Goal: Task Accomplishment & Management: Manage account settings

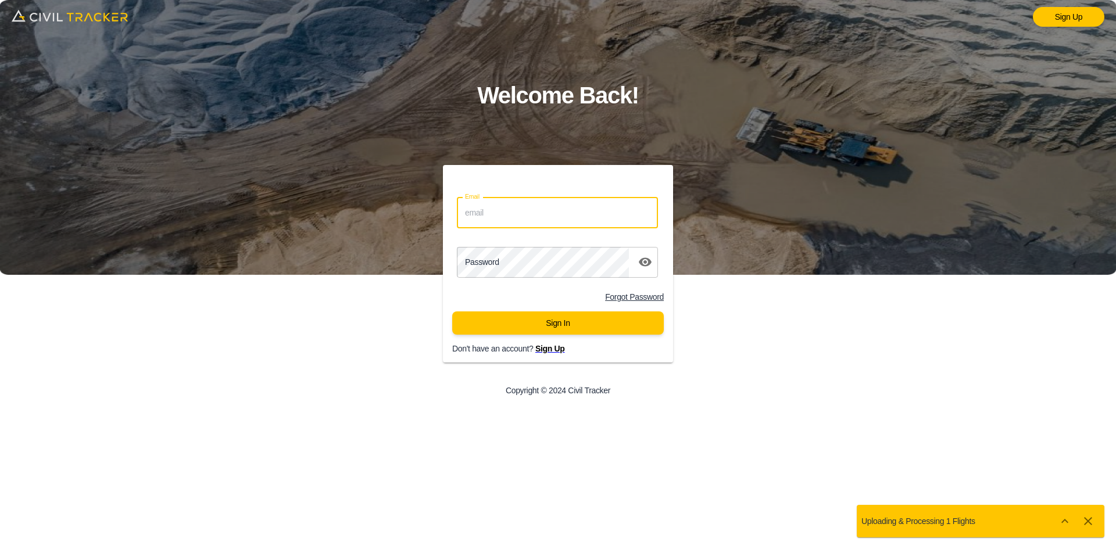
click at [560, 216] on input "Email" at bounding box center [557, 213] width 201 height 31
type input "[EMAIL_ADDRESS][DOMAIN_NAME]"
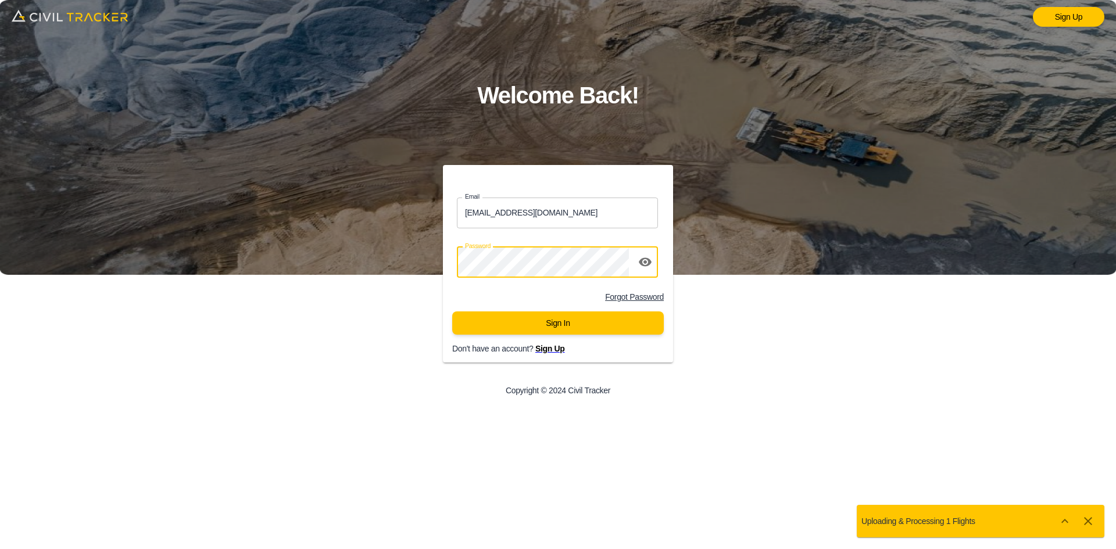
click at [544, 332] on button "Sign In" at bounding box center [557, 322] width 211 height 23
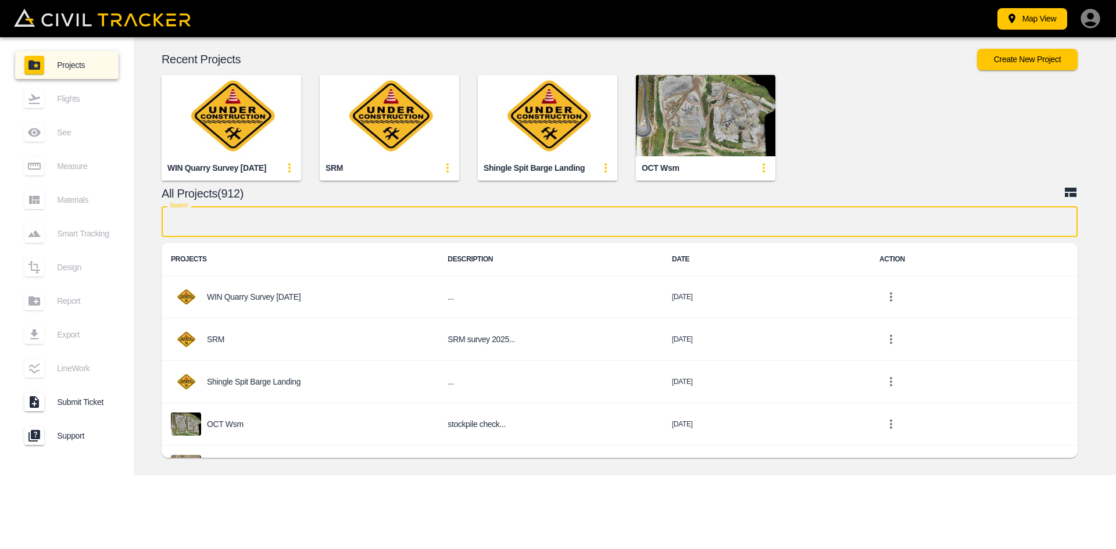
click at [368, 224] on input "text" at bounding box center [620, 221] width 916 height 31
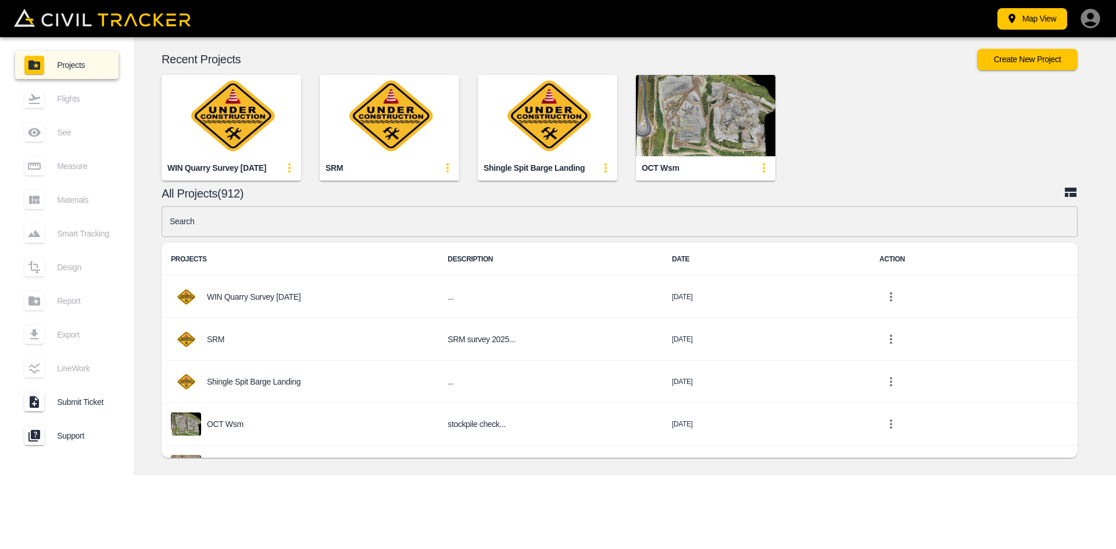
click at [446, 221] on input "text" at bounding box center [620, 221] width 916 height 31
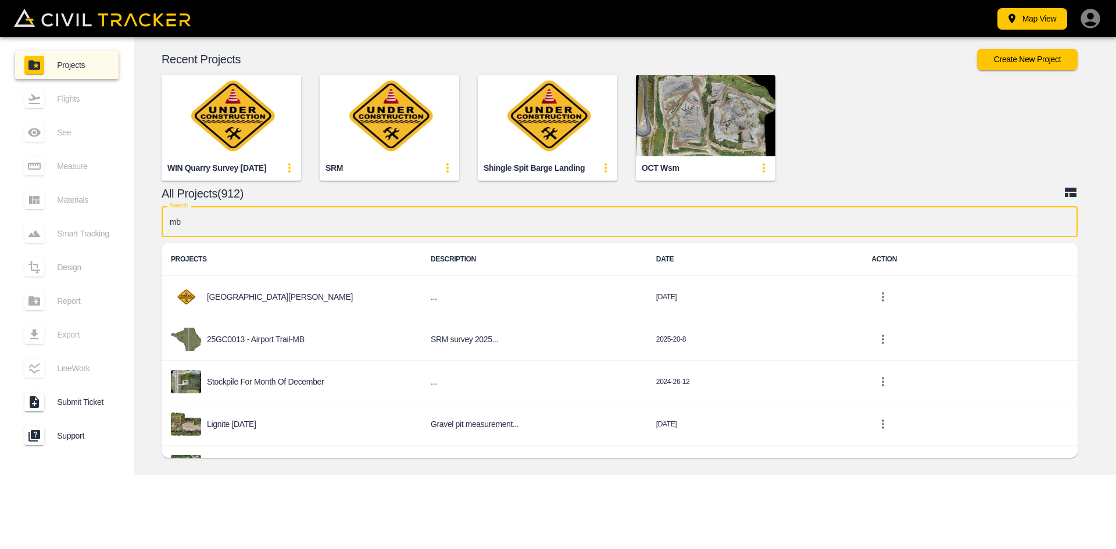
type input "mb"
click at [876, 342] on icon "project-list-table" at bounding box center [883, 339] width 14 height 14
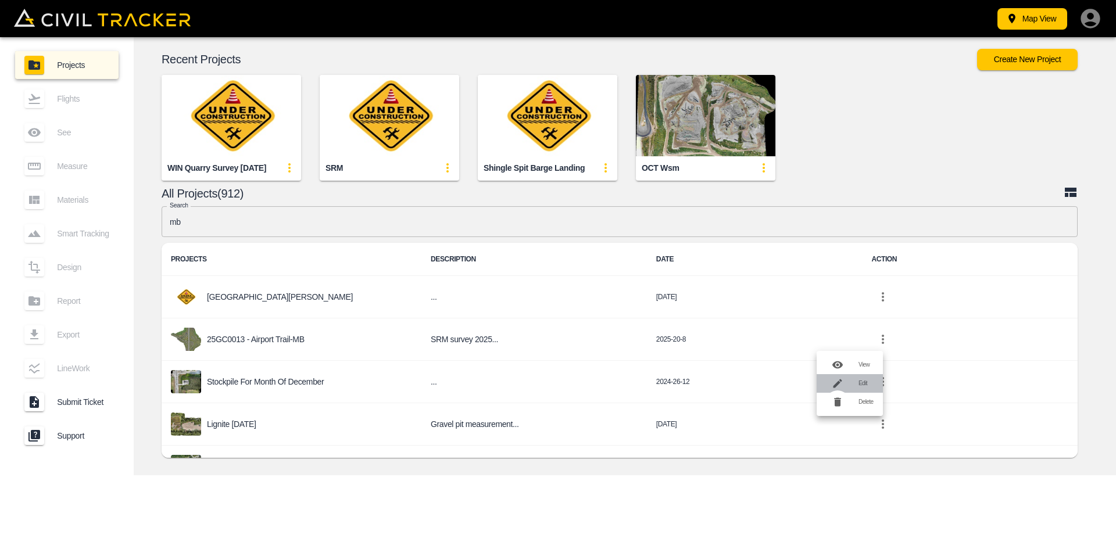
click at [856, 382] on div at bounding box center [842, 383] width 33 height 23
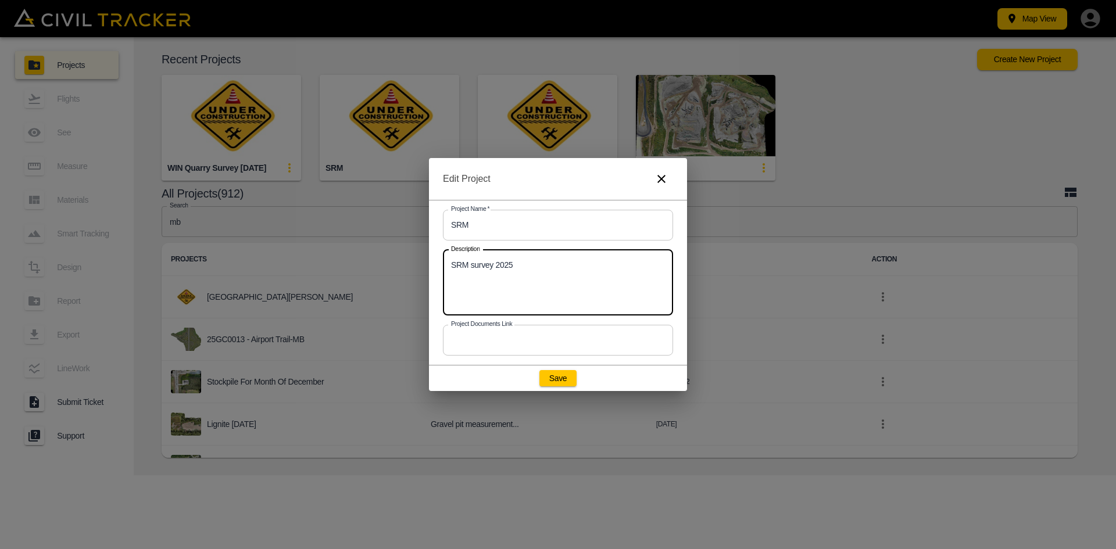
drag, startPoint x: 531, startPoint y: 269, endPoint x: 372, endPoint y: 257, distance: 159.7
click at [372, 257] on div "Edit Project Project Name   * SRM Project Name * Description SRM survey 2025 x …" at bounding box center [558, 274] width 1116 height 549
click at [553, 371] on button "Save" at bounding box center [557, 378] width 37 height 16
type input "25GC0013 - Airport Trail-MB"
type textarea "SRM survey 2025"
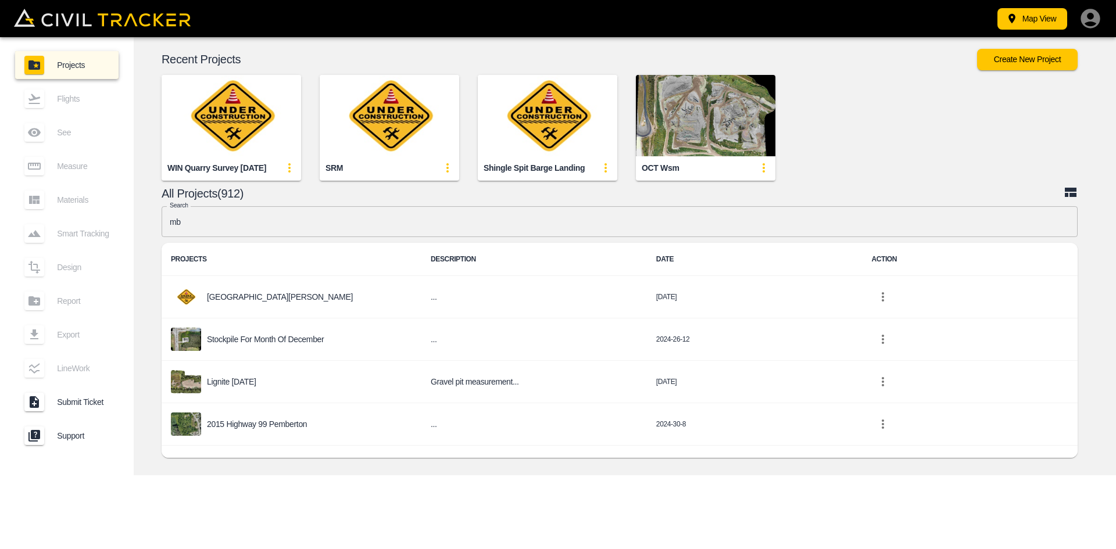
click at [448, 171] on icon "update-card-details" at bounding box center [447, 167] width 2 height 9
click at [434, 215] on div at bounding box center [418, 211] width 33 height 23
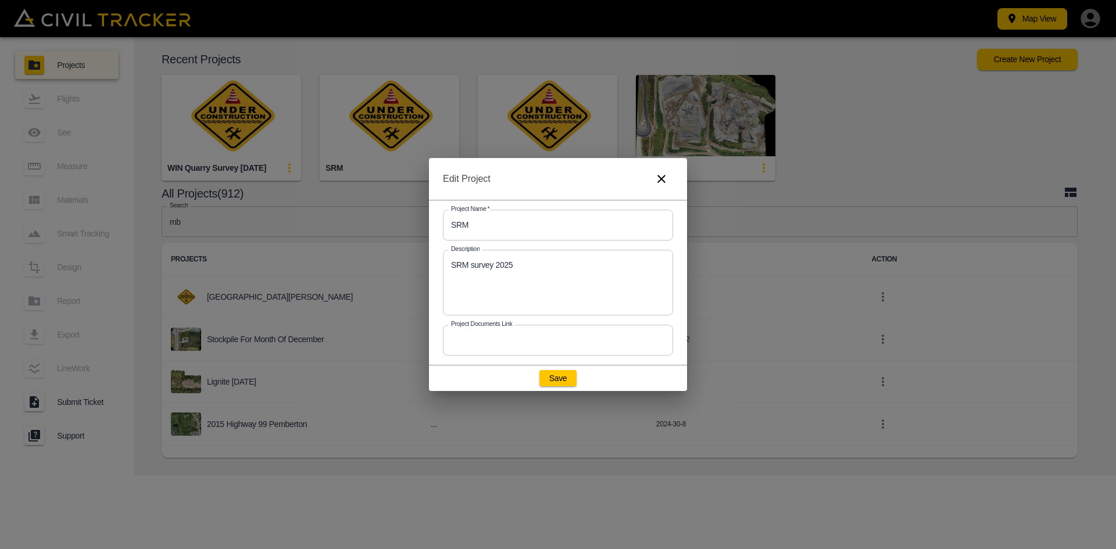
click at [659, 177] on icon "button" at bounding box center [661, 179] width 8 height 8
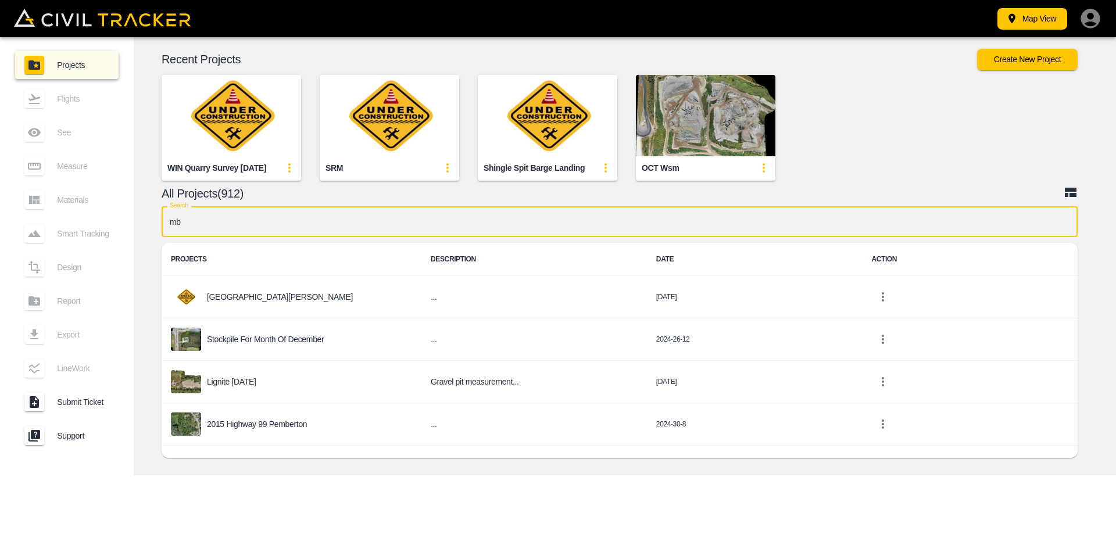
click at [274, 220] on input "mb" at bounding box center [620, 221] width 916 height 31
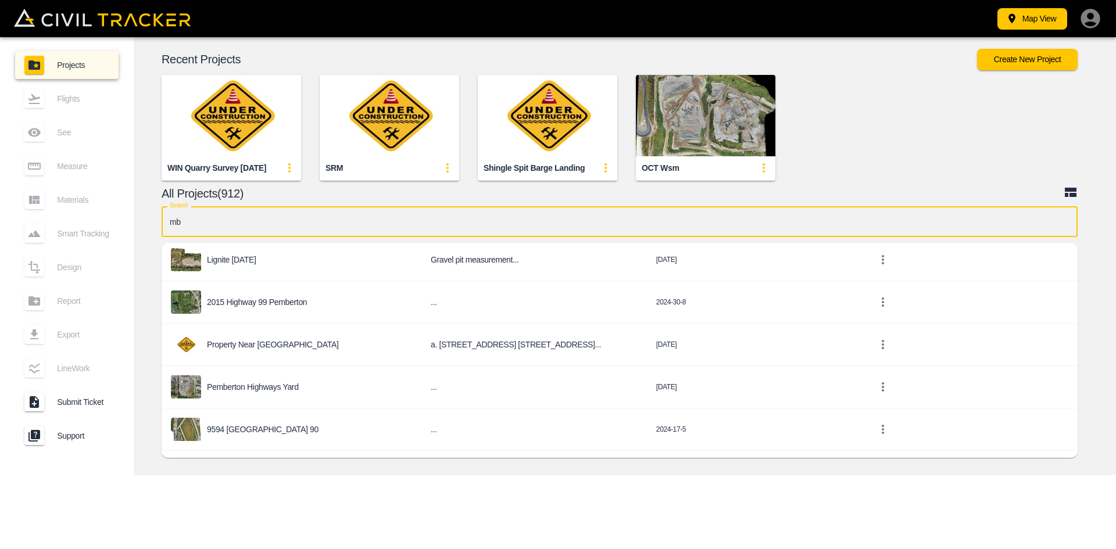
scroll to position [145, 0]
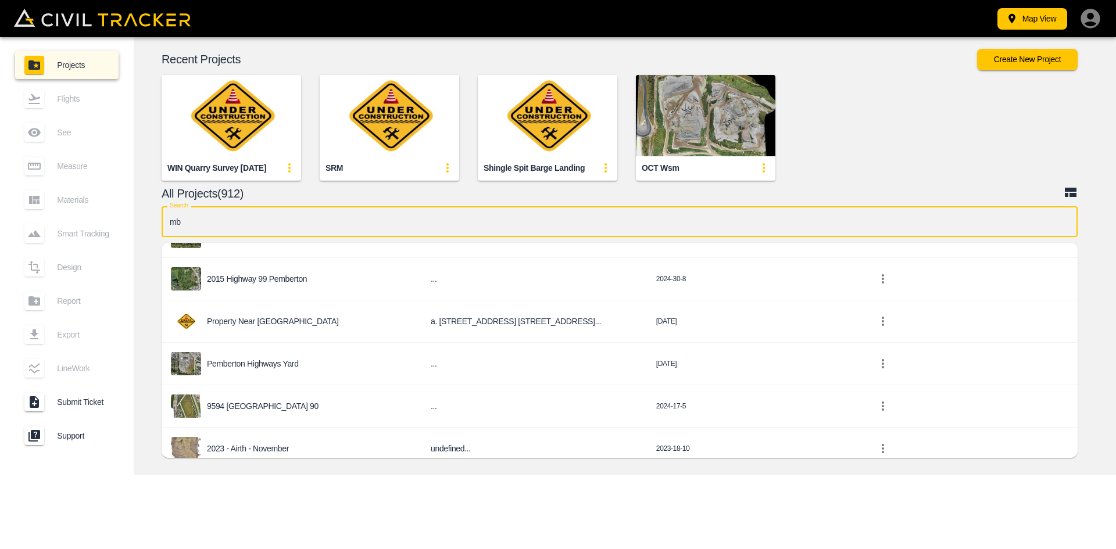
click at [231, 224] on input "mb" at bounding box center [620, 221] width 916 height 31
type input "m"
type input "mb"
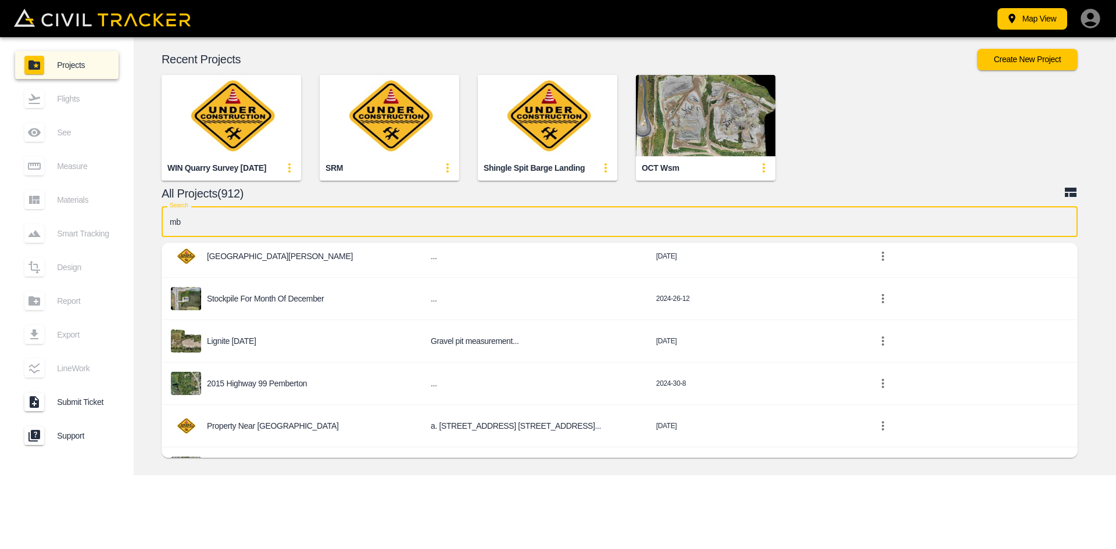
scroll to position [0, 0]
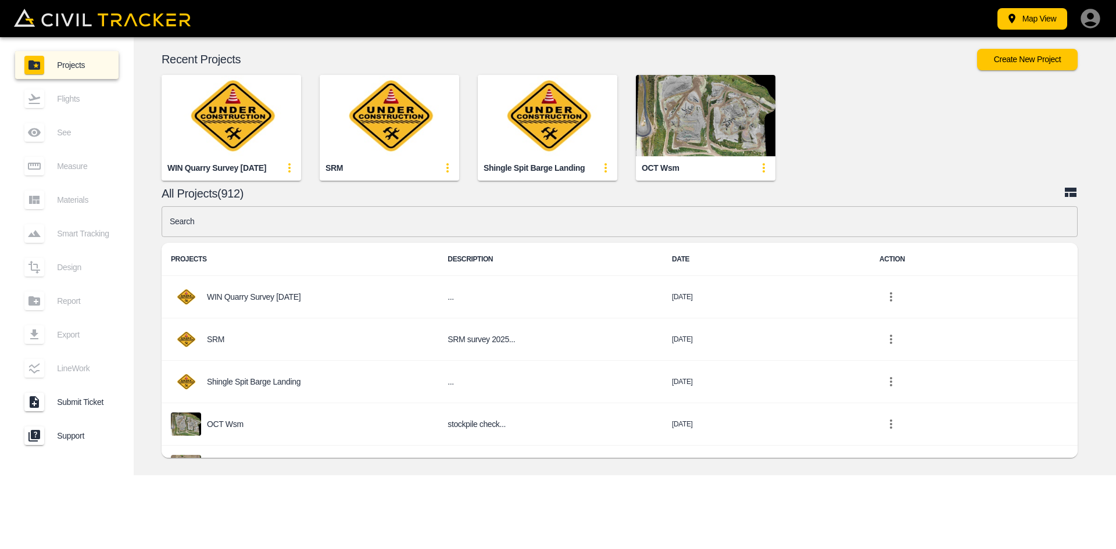
click at [379, 224] on input "text" at bounding box center [620, 221] width 916 height 31
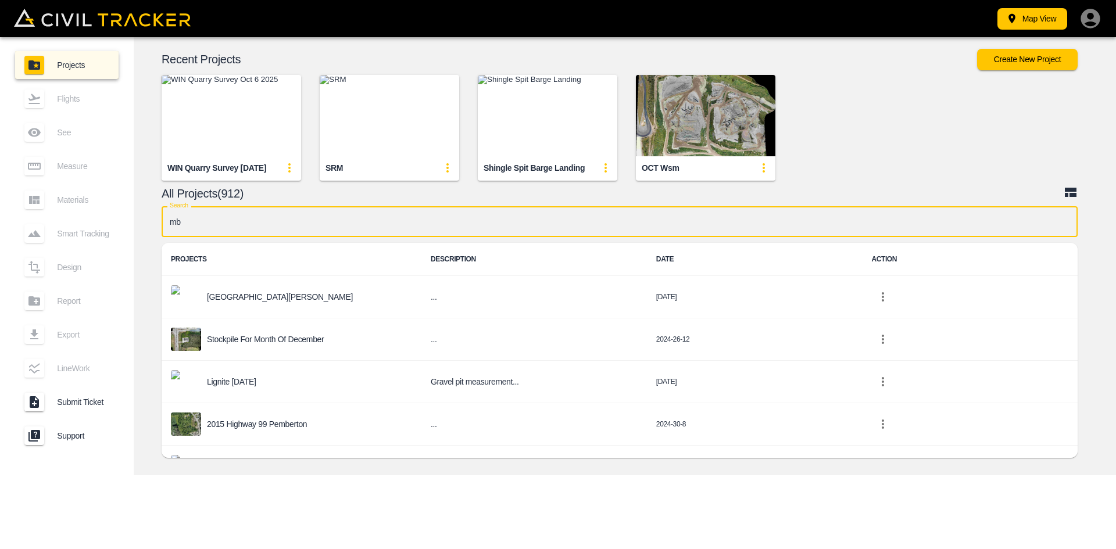
type input "m"
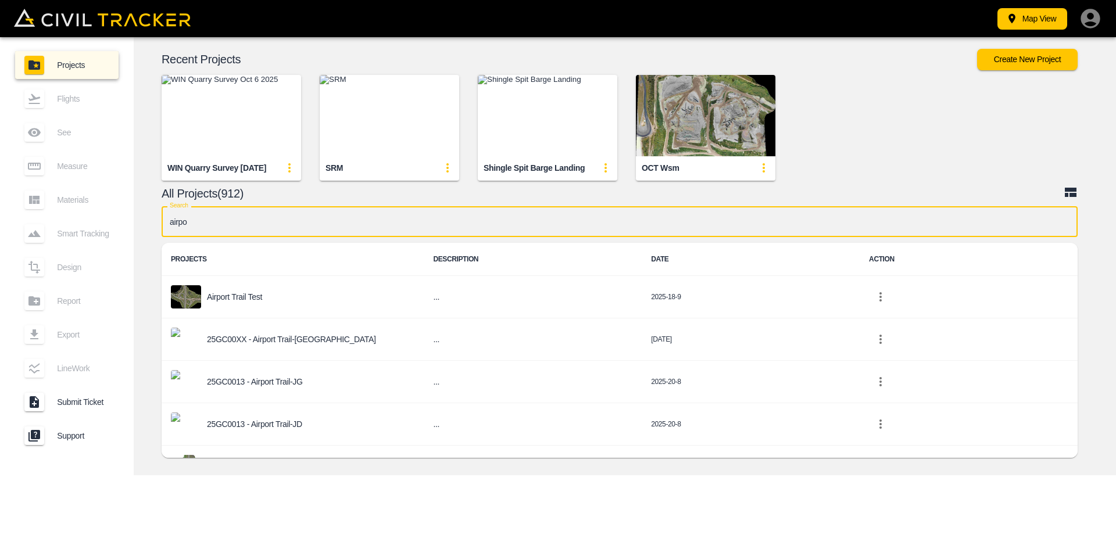
type input "airpo"
click at [336, 488] on div "Map View Projects Flights See Measure Materials Smart Tracking Design Report Ex…" at bounding box center [558, 274] width 1116 height 549
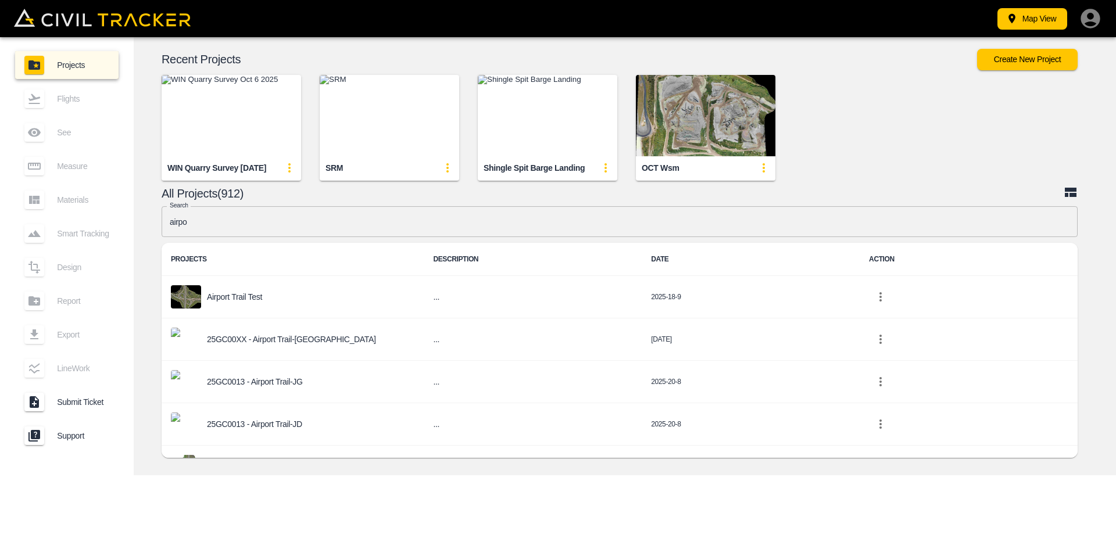
click at [1081, 410] on div "Search airpo Search PROJECTS DESCRIPTION DATE ACTION Airport Trail Test ... 202…" at bounding box center [624, 334] width 977 height 257
click at [592, 220] on input "airpo" at bounding box center [620, 221] width 916 height 31
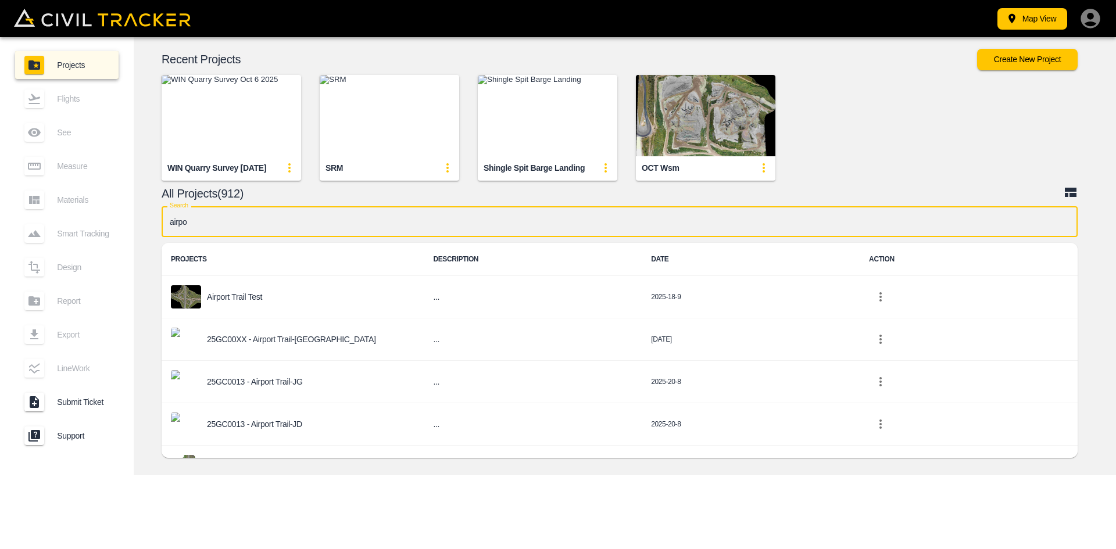
click at [279, 340] on p "25GC00XX - Airport Trail-[GEOGRAPHIC_DATA]" at bounding box center [291, 339] width 169 height 9
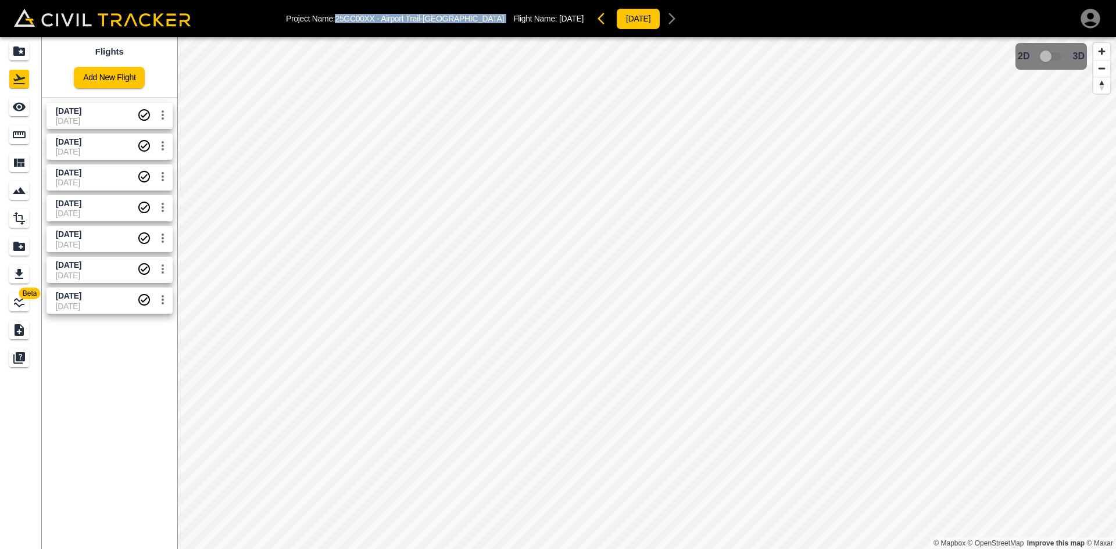
drag, startPoint x: 337, startPoint y: 15, endPoint x: 441, endPoint y: 18, distance: 104.0
click at [441, 18] on div "Project Name: 25GC00XX - Airport Trail-NC Flight Name: Sept 30 2025 2025-4-10" at bounding box center [484, 18] width 397 height 23
copy p "25GC00XX - Airport Trail-[GEOGRAPHIC_DATA]"
click at [24, 57] on icon "Projects" at bounding box center [19, 51] width 14 height 14
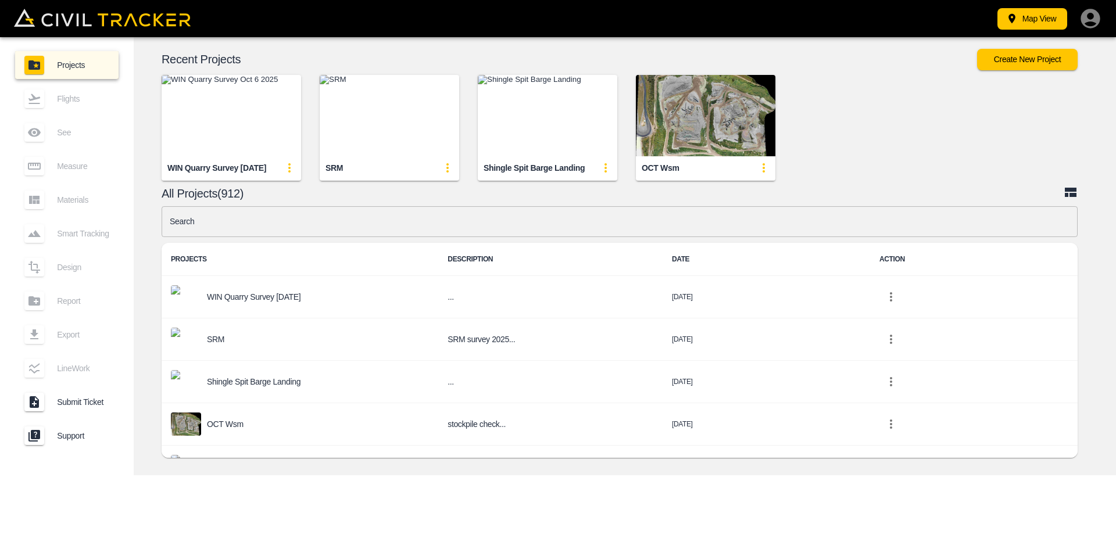
click at [447, 221] on input "text" at bounding box center [620, 221] width 916 height 31
click at [397, 134] on img "button" at bounding box center [389, 115] width 139 height 81
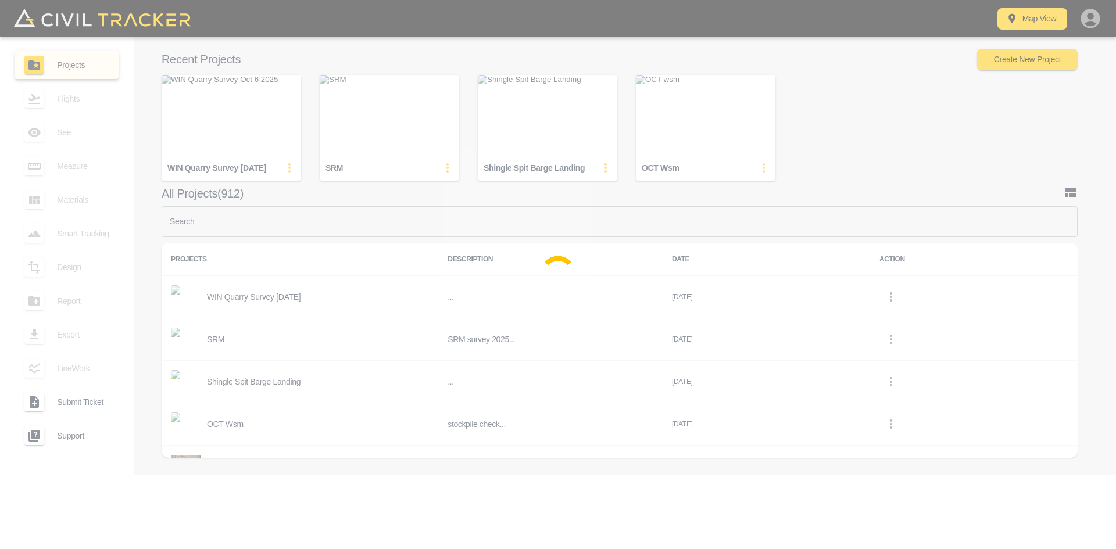
click at [374, 125] on div at bounding box center [558, 274] width 1116 height 549
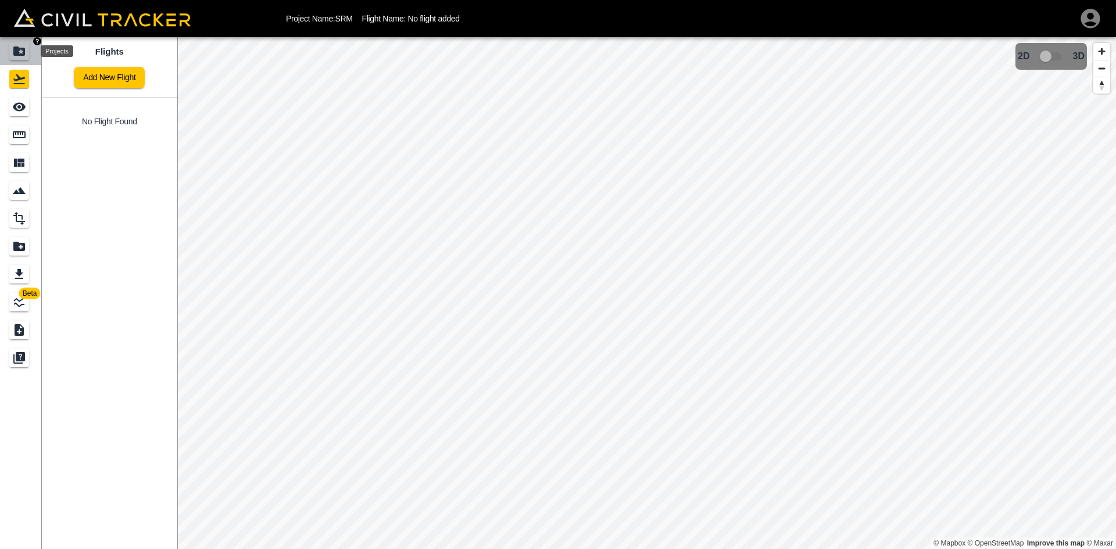
click at [17, 53] on icon "Projects" at bounding box center [19, 50] width 12 height 9
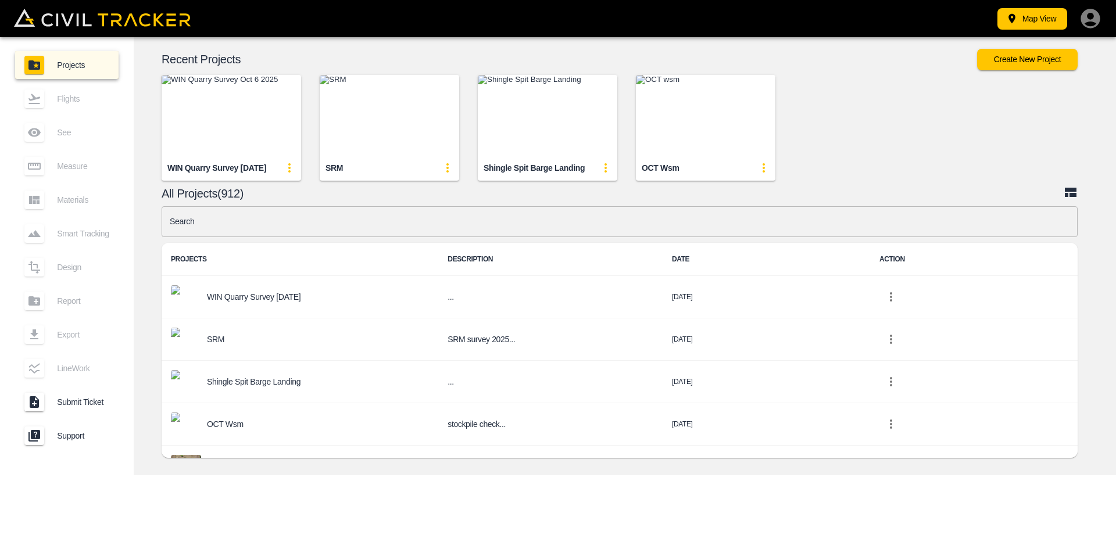
click at [414, 225] on input "text" at bounding box center [620, 221] width 916 height 31
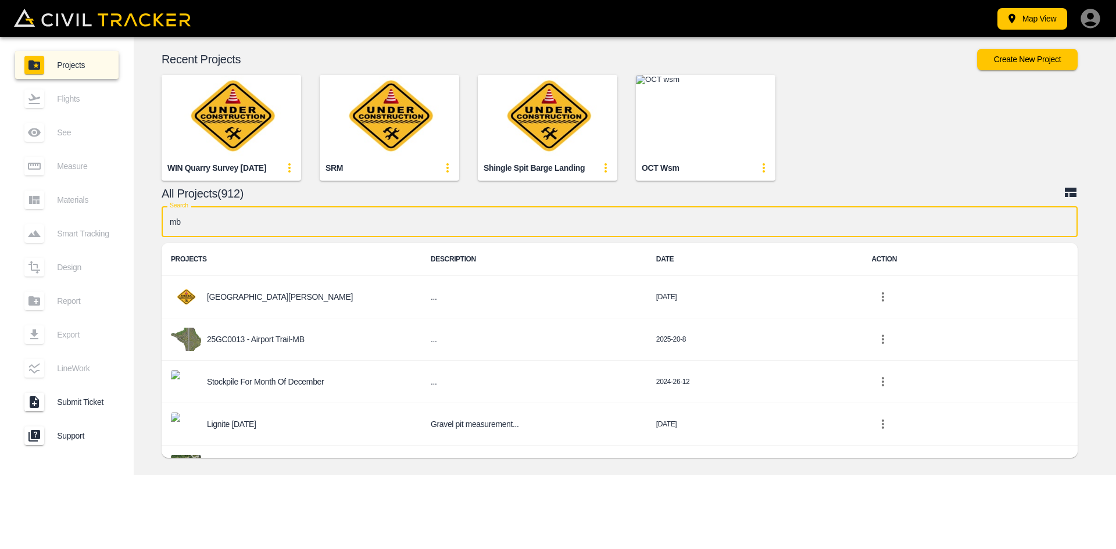
type input "mb"
click at [284, 343] on p "25GC0013 - Airport Trail-MB" at bounding box center [256, 339] width 98 height 9
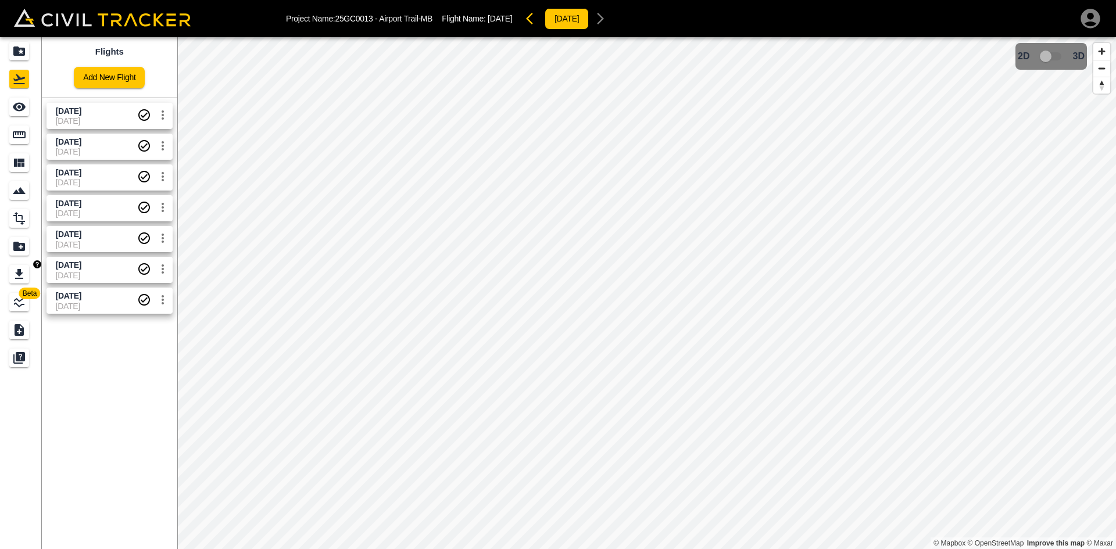
click at [29, 50] on div "Projects" at bounding box center [19, 51] width 20 height 19
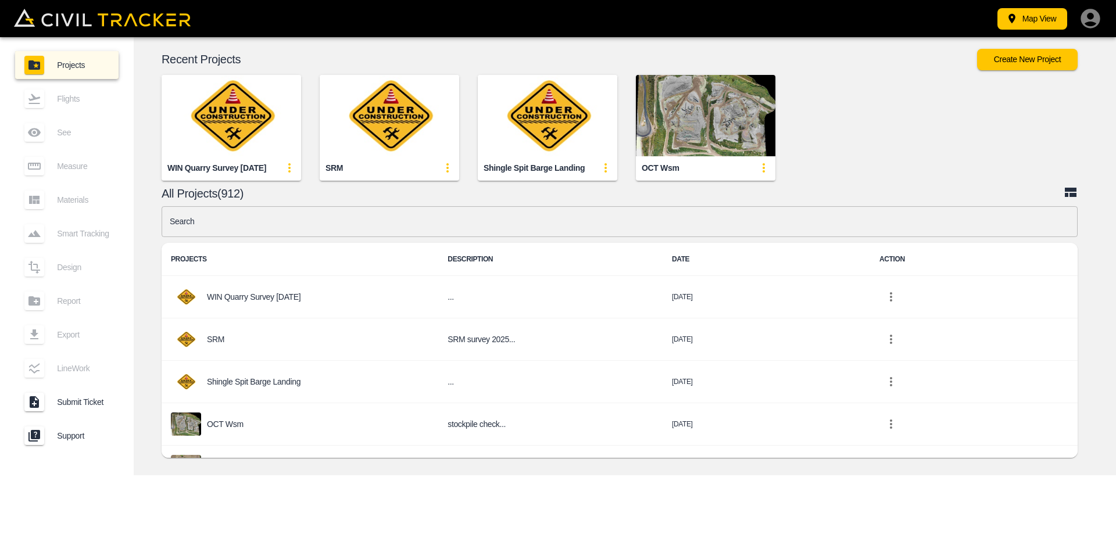
click at [431, 225] on input "text" at bounding box center [620, 221] width 916 height 31
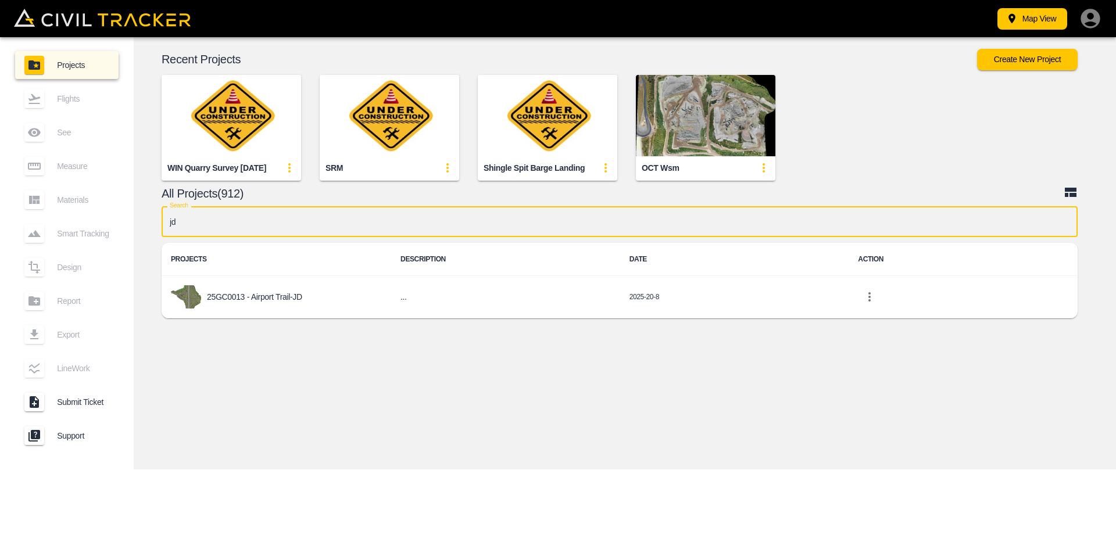
click at [396, 217] on input "jd" at bounding box center [620, 221] width 916 height 31
type input "j"
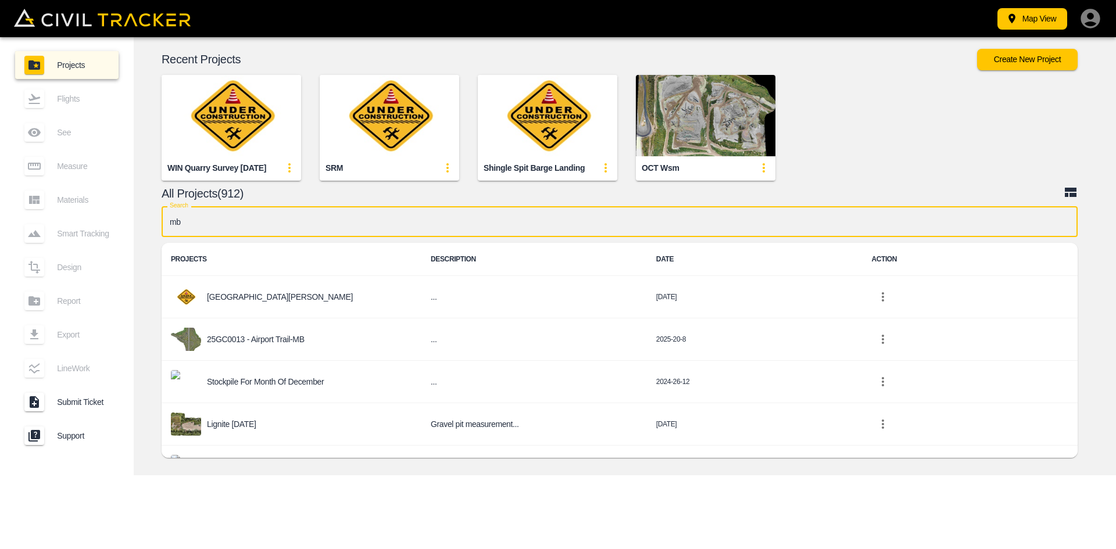
type input "m"
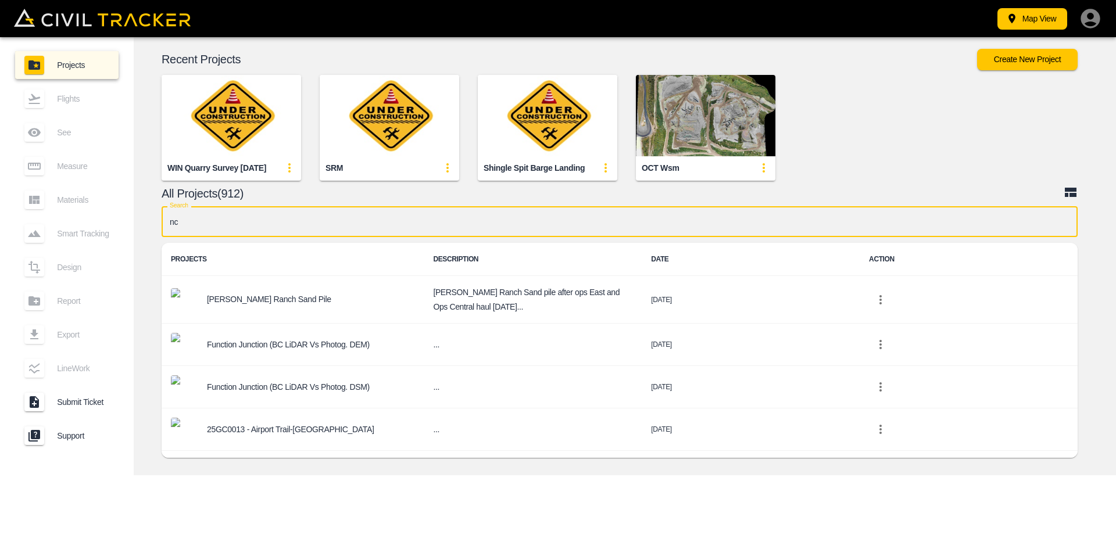
type input "n"
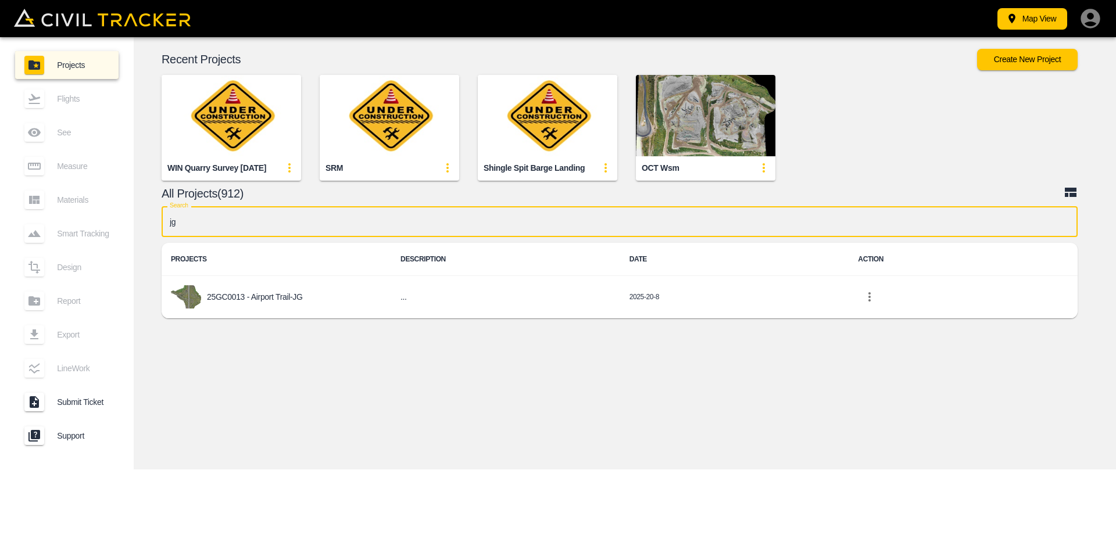
type input "jg"
click at [1091, 7] on icon "button" at bounding box center [1089, 18] width 23 height 23
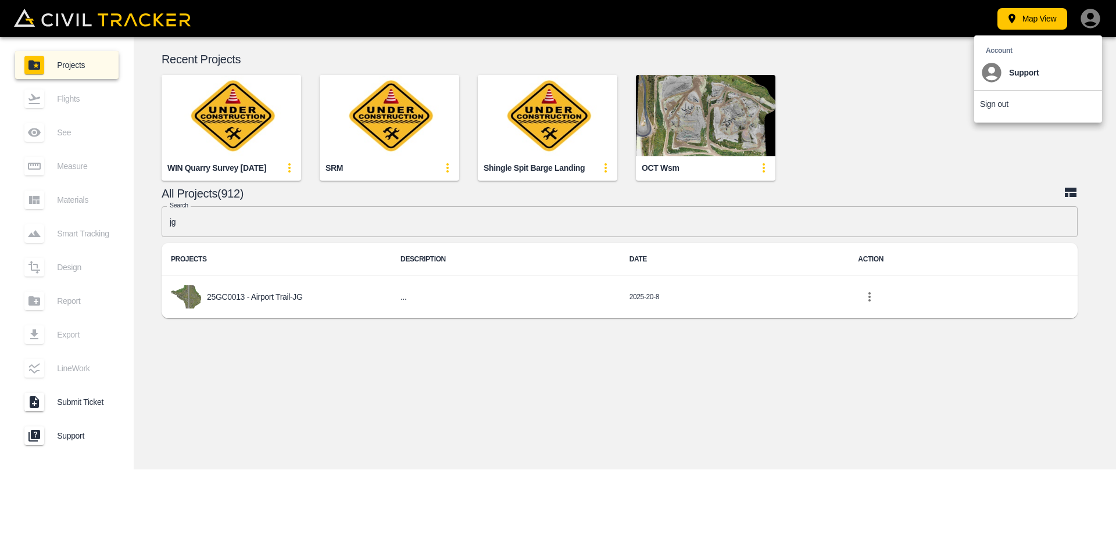
click at [996, 103] on p "Sign out" at bounding box center [994, 103] width 28 height 9
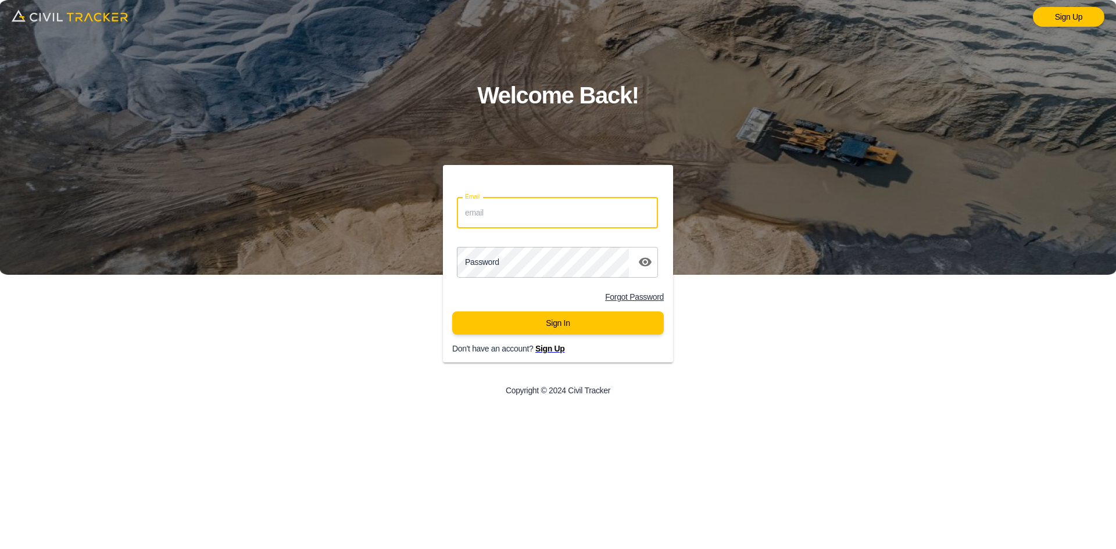
click at [529, 211] on input "Email" at bounding box center [557, 213] width 201 height 31
type input "ssharron@envisiongeo.ca"
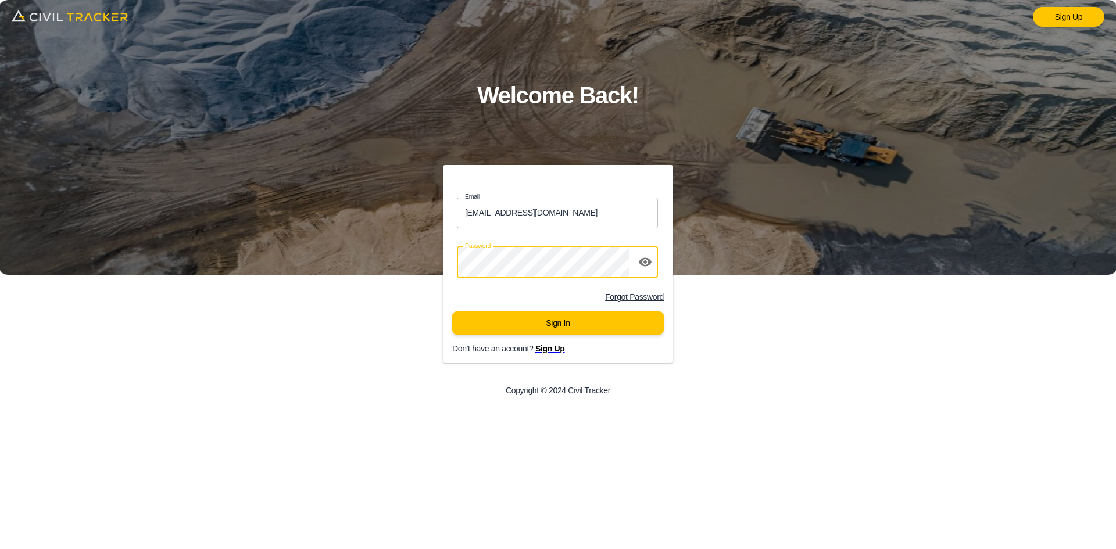
click button "Sign In" at bounding box center [557, 322] width 211 height 23
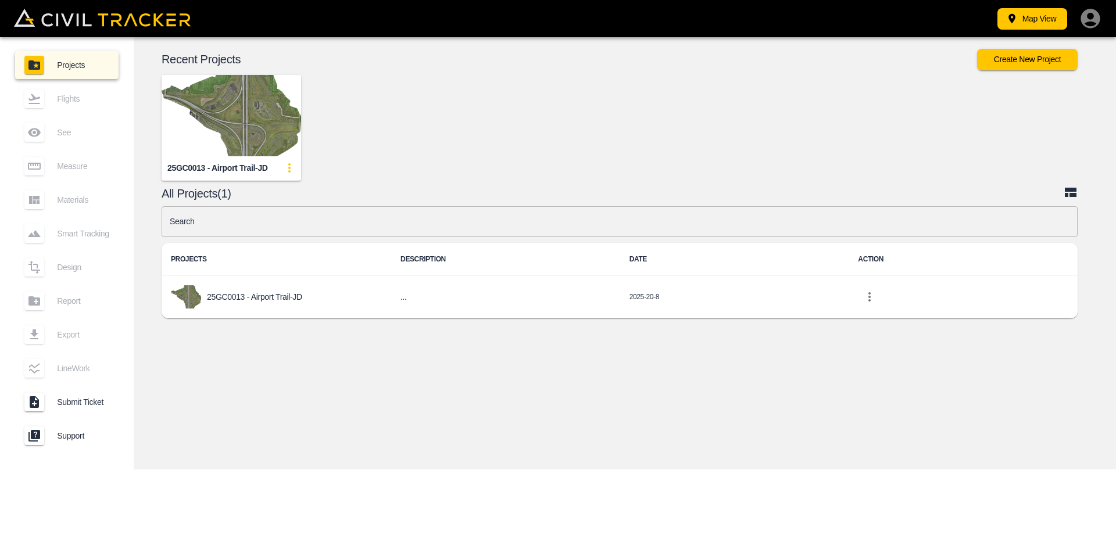
click at [397, 137] on div "25GC0013 - Airport Trail-JD" at bounding box center [615, 118] width 996 height 124
click at [1087, 16] on icon "button" at bounding box center [1089, 18] width 23 height 23
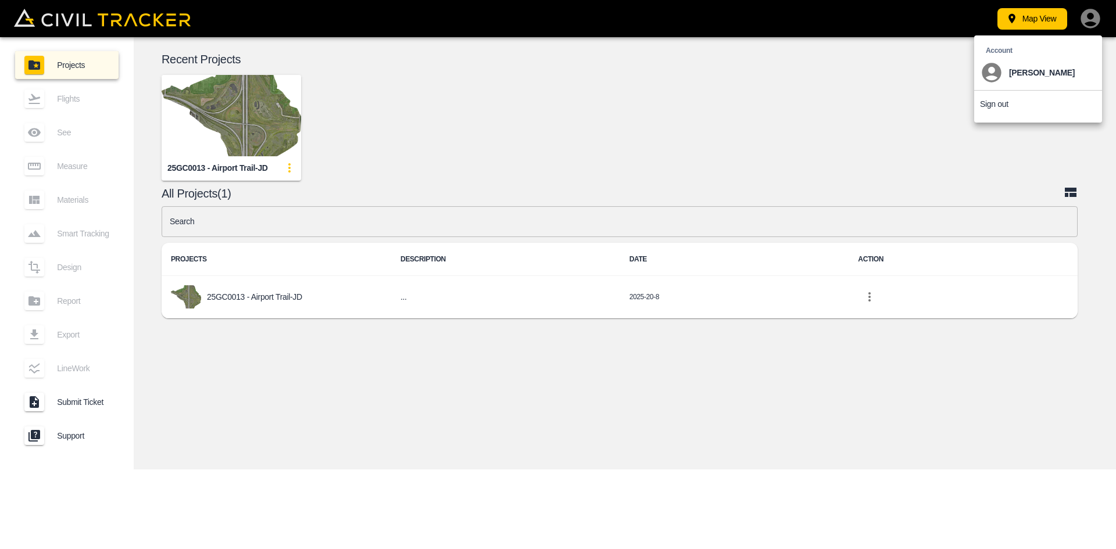
click at [400, 126] on div at bounding box center [558, 274] width 1116 height 549
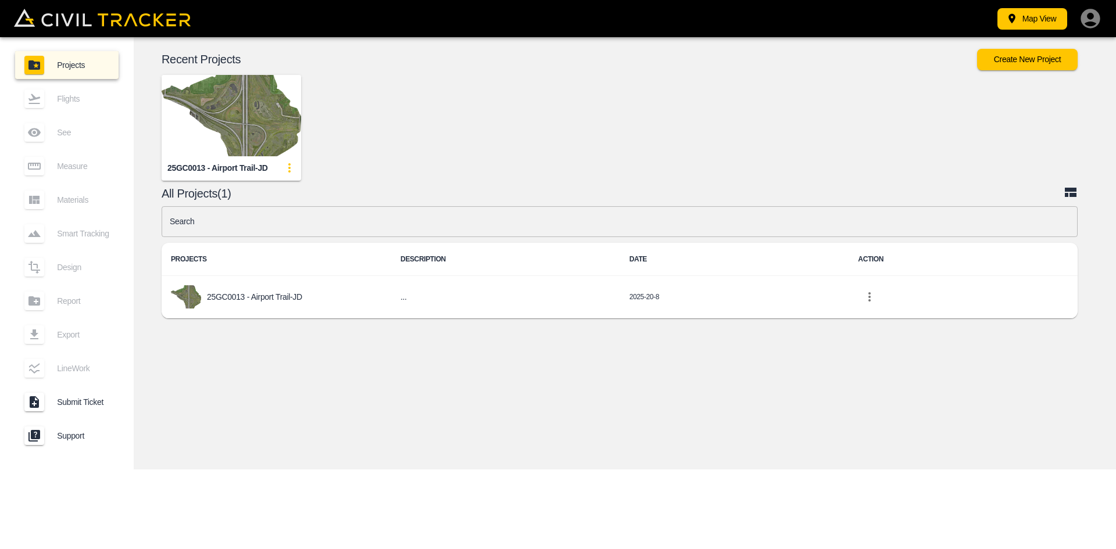
click at [249, 111] on body "Map View Projects Flights See Measure Materials Smart Tracking Design Report Ex…" at bounding box center [558, 274] width 1116 height 549
click at [249, 111] on img "button" at bounding box center [231, 115] width 139 height 81
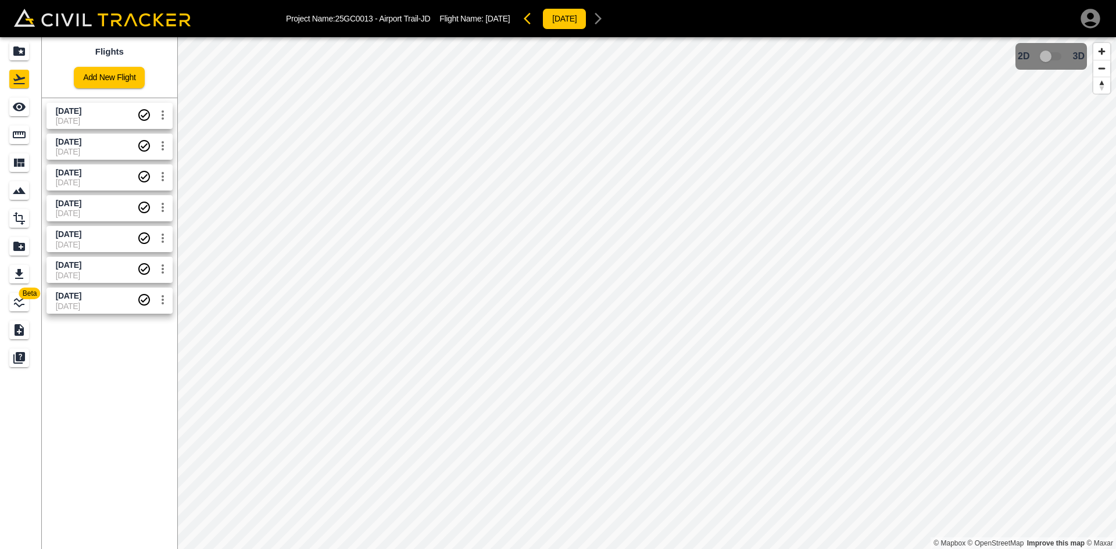
click at [1091, 20] on icon "button" at bounding box center [1089, 18] width 19 height 19
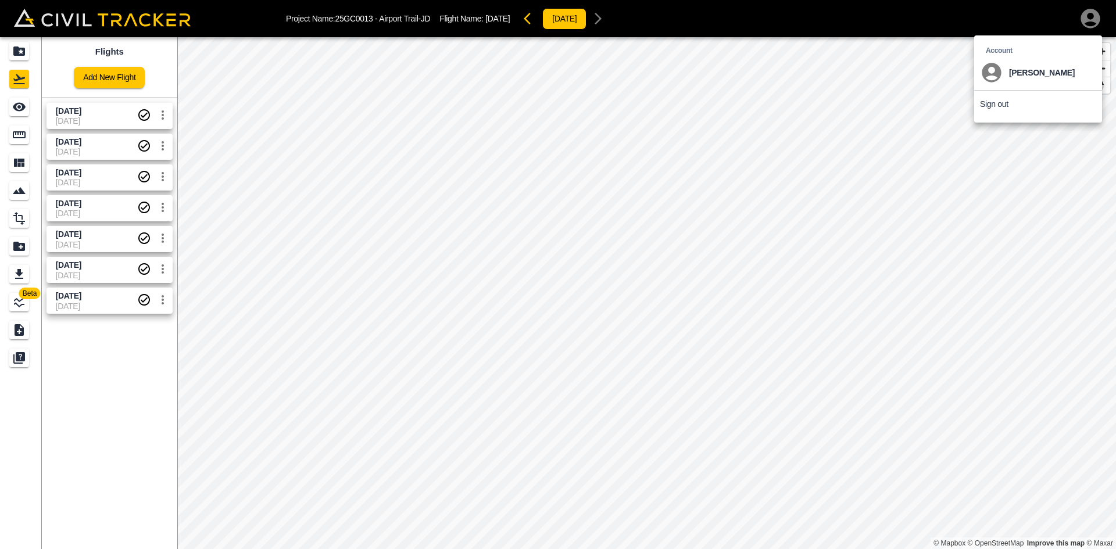
click at [921, 213] on div at bounding box center [558, 274] width 1116 height 549
